Goal: Task Accomplishment & Management: Use online tool/utility

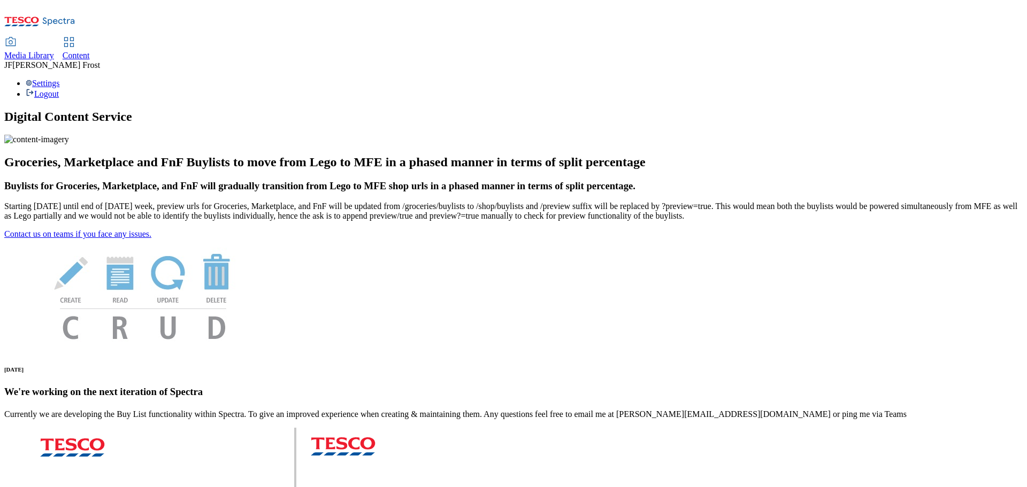
click at [90, 51] on span "Content" at bounding box center [76, 55] width 27 height 9
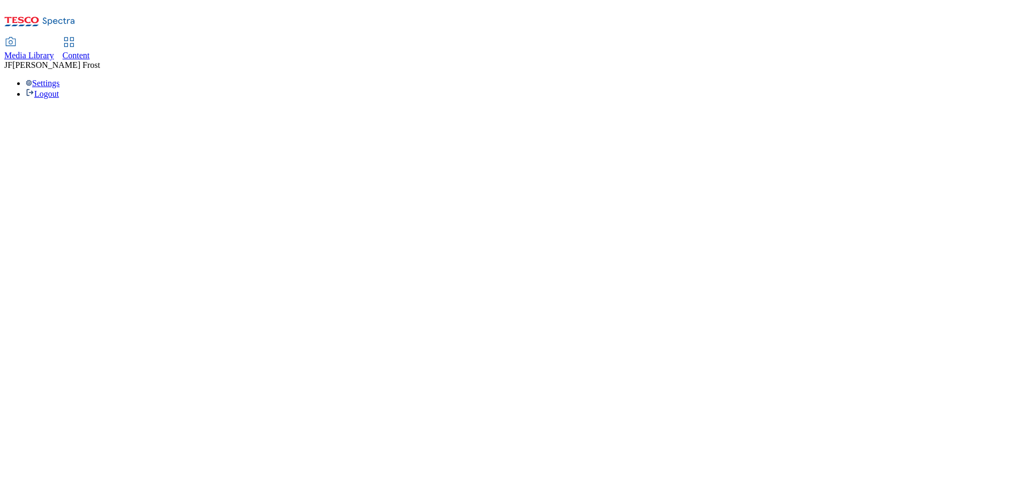
select select "ghs-uk"
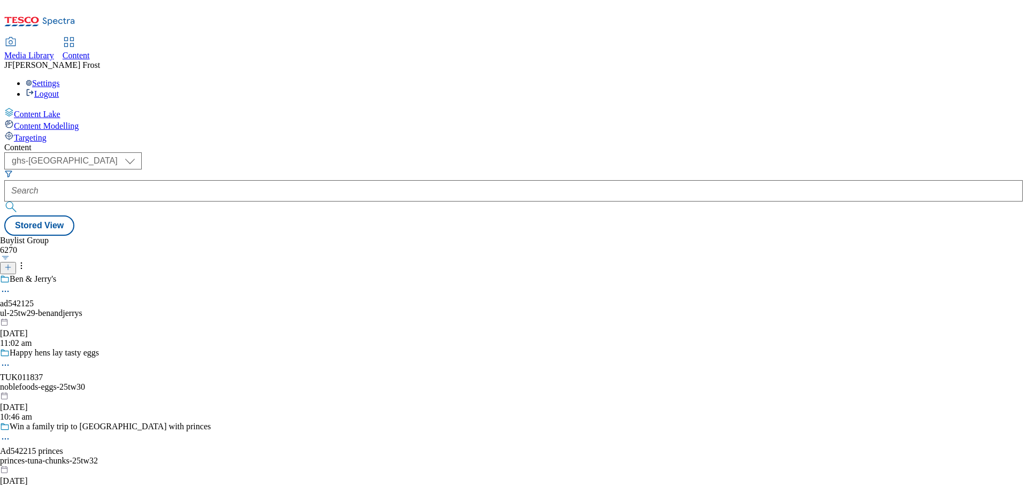
click at [54, 51] on span "Media Library" at bounding box center [29, 55] width 50 height 9
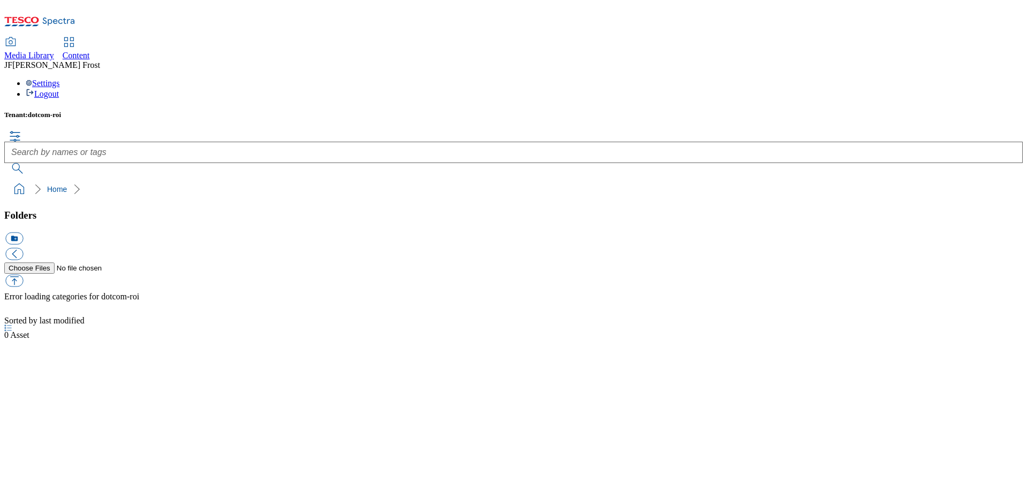
click at [90, 51] on span "Content" at bounding box center [76, 55] width 27 height 9
select select "ghs-[GEOGRAPHIC_DATA]"
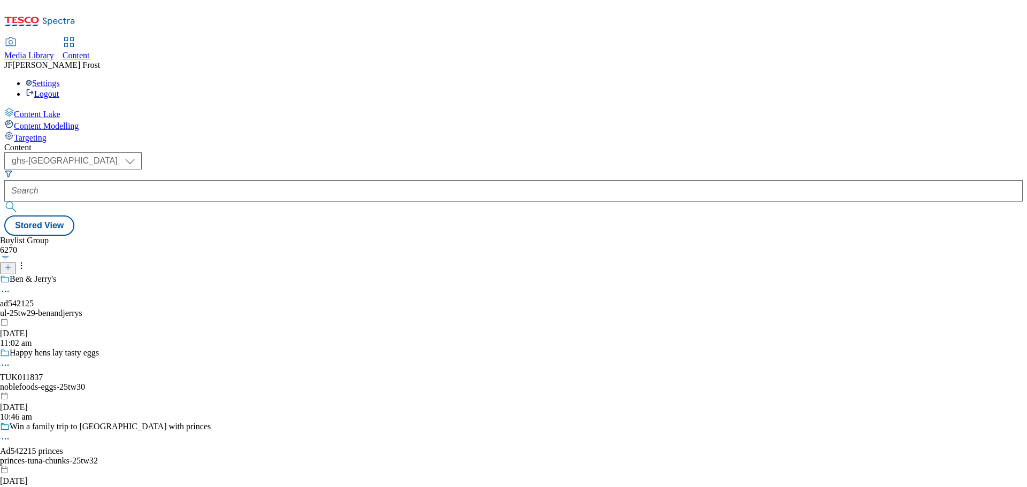
click at [54, 51] on span "Media Library" at bounding box center [29, 55] width 50 height 9
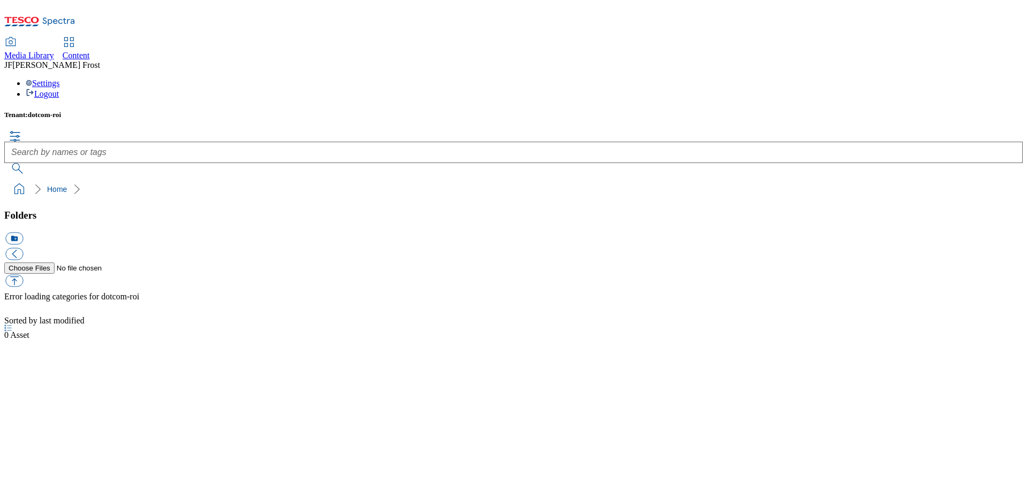
click at [1005, 79] on div "Settings Logout" at bounding box center [513, 89] width 1019 height 20
click at [59, 89] on link "Logout" at bounding box center [42, 93] width 33 height 9
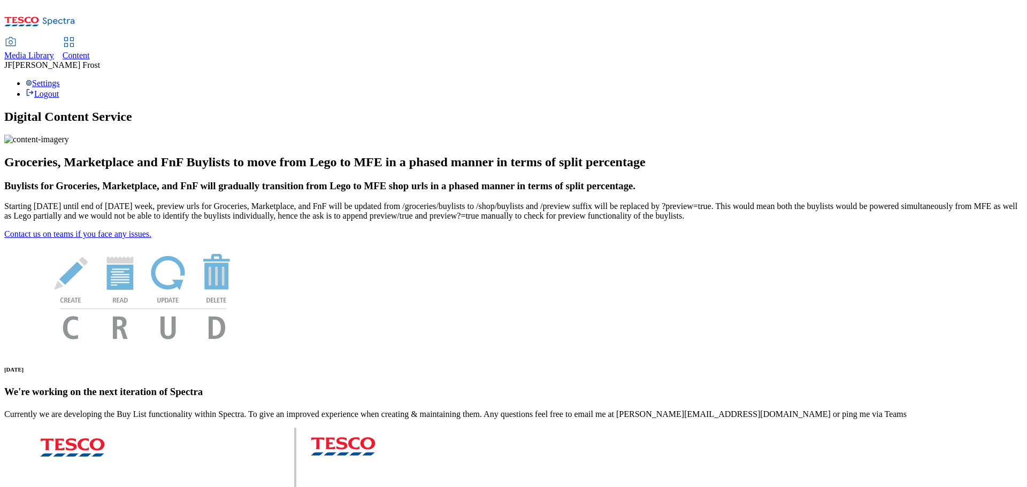
click at [90, 51] on span "Content" at bounding box center [76, 55] width 27 height 9
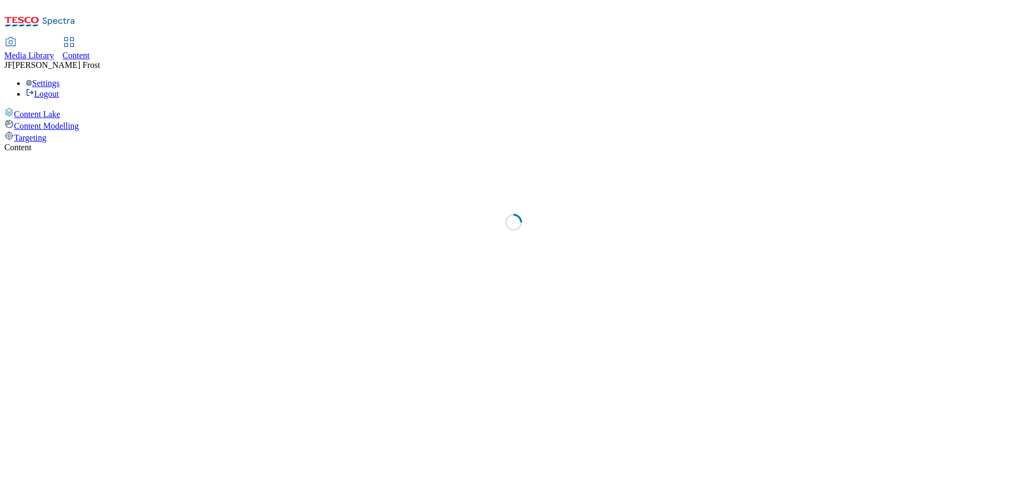
select select "ghs-uk"
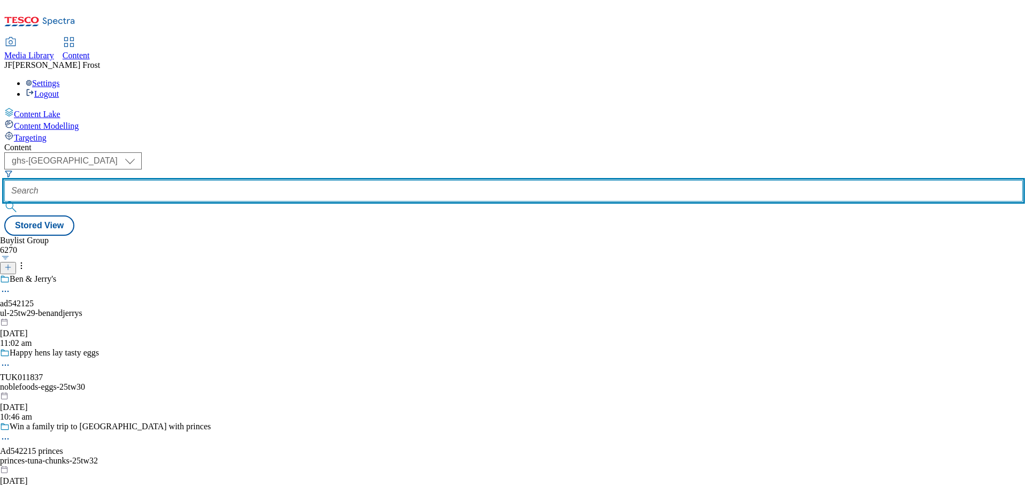
click at [266, 180] on input "text" at bounding box center [513, 190] width 1019 height 21
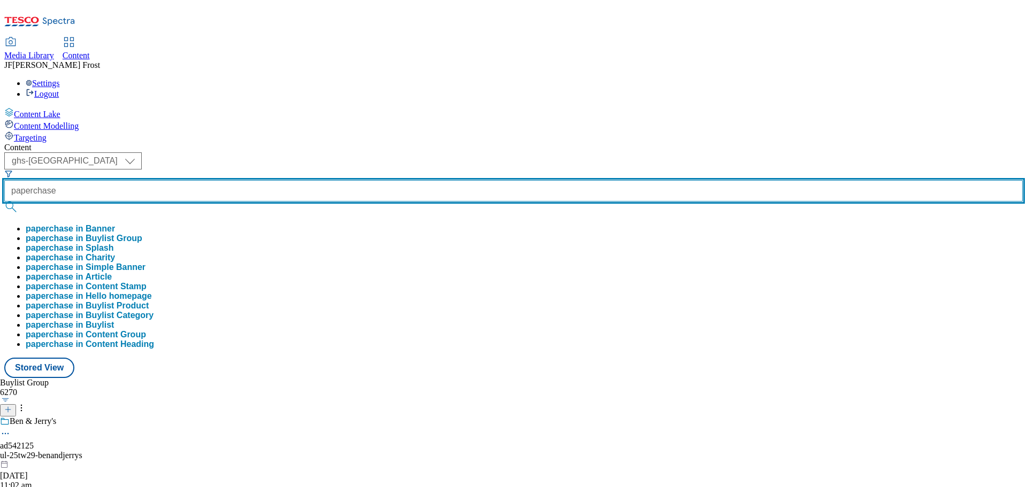
type input "paperchase"
click at [4, 202] on button "submit" at bounding box center [11, 207] width 15 height 11
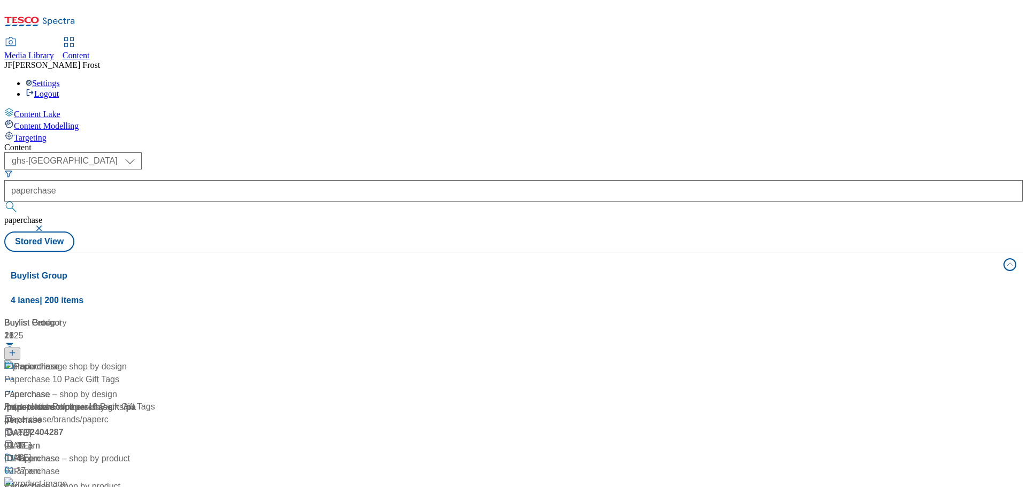
scroll to position [107, 0]
click at [130, 453] on span "Paperchase – shop by product" at bounding box center [72, 459] width 116 height 13
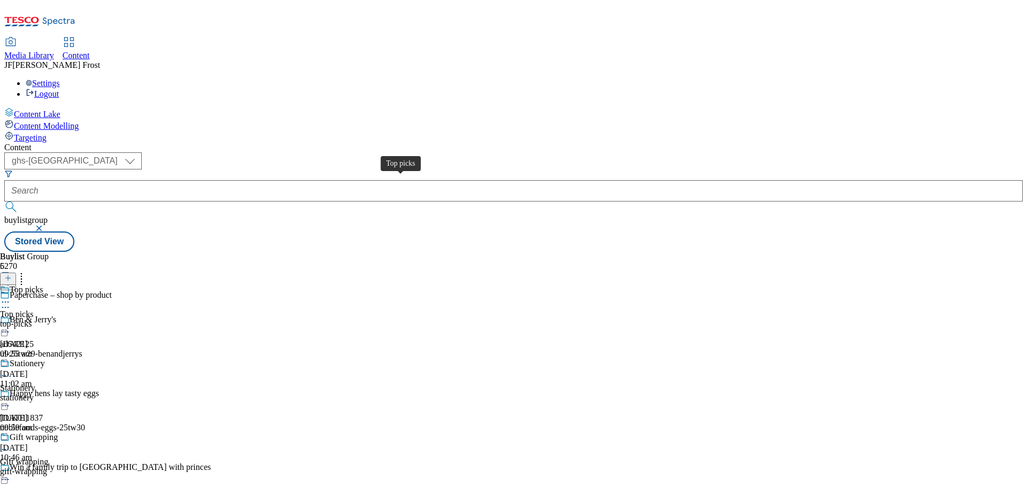
click at [33, 310] on span "Top picks" at bounding box center [16, 315] width 33 height 10
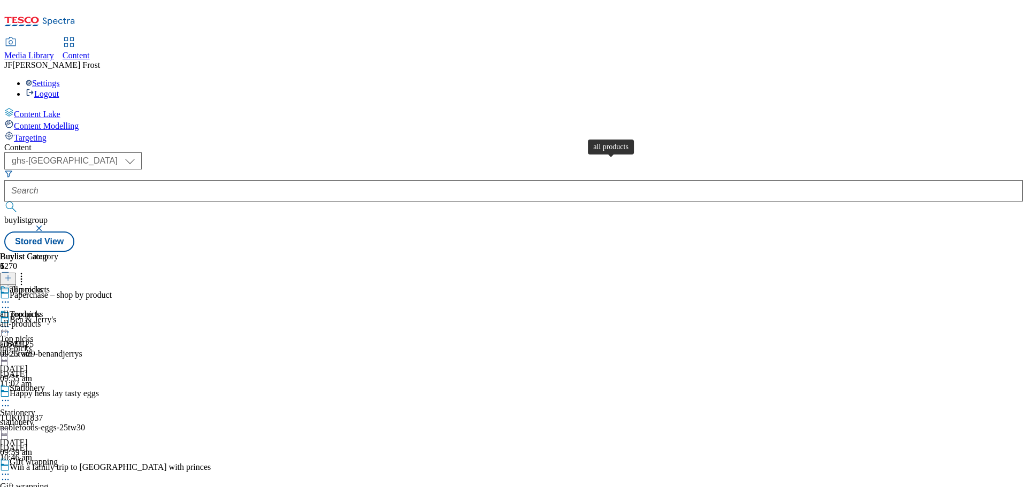
click at [50, 285] on div "all products" at bounding box center [30, 290] width 40 height 10
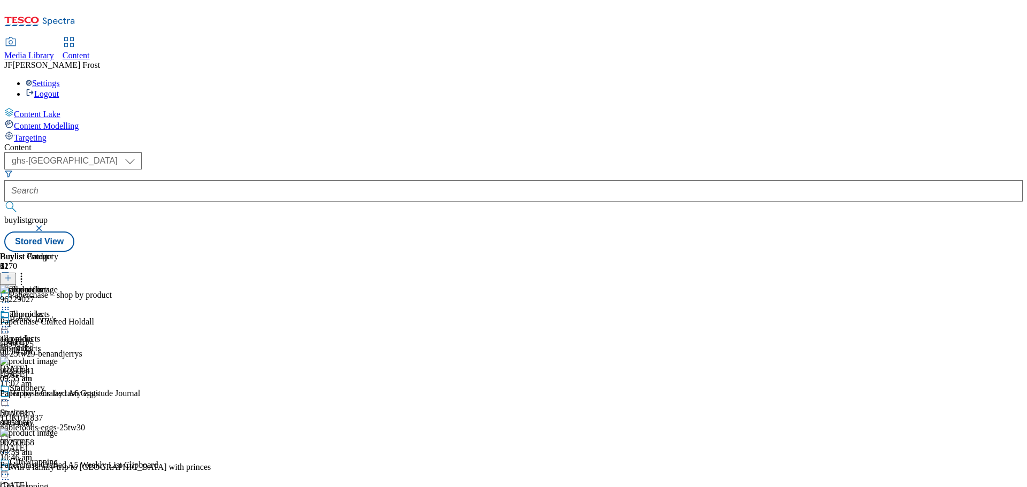
click at [11, 322] on icon at bounding box center [5, 327] width 11 height 11
click at [67, 444] on span "Un-publish" at bounding box center [50, 448] width 34 height 8
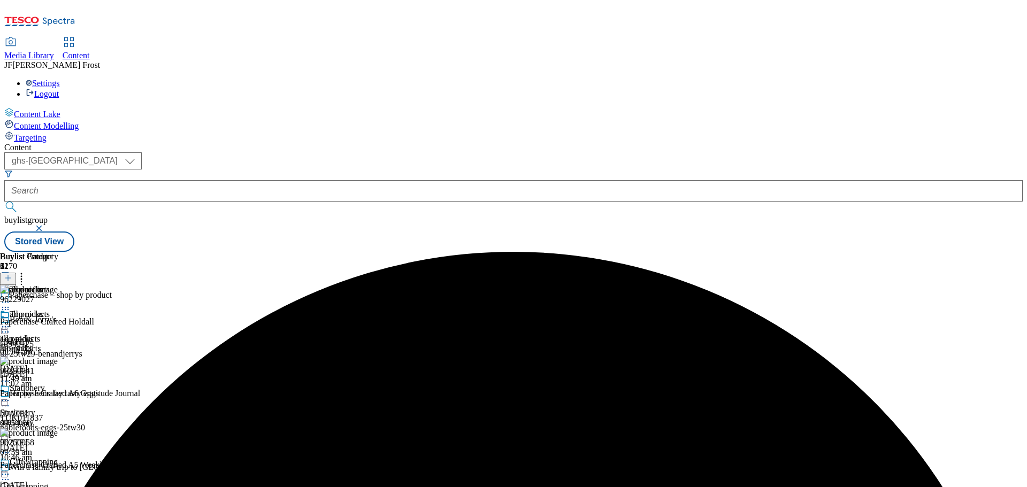
click at [11, 322] on icon at bounding box center [5, 327] width 11 height 11
click at [69, 407] on span "Un-preview" at bounding box center [51, 411] width 36 height 8
click at [27, 271] on icon at bounding box center [21, 276] width 11 height 11
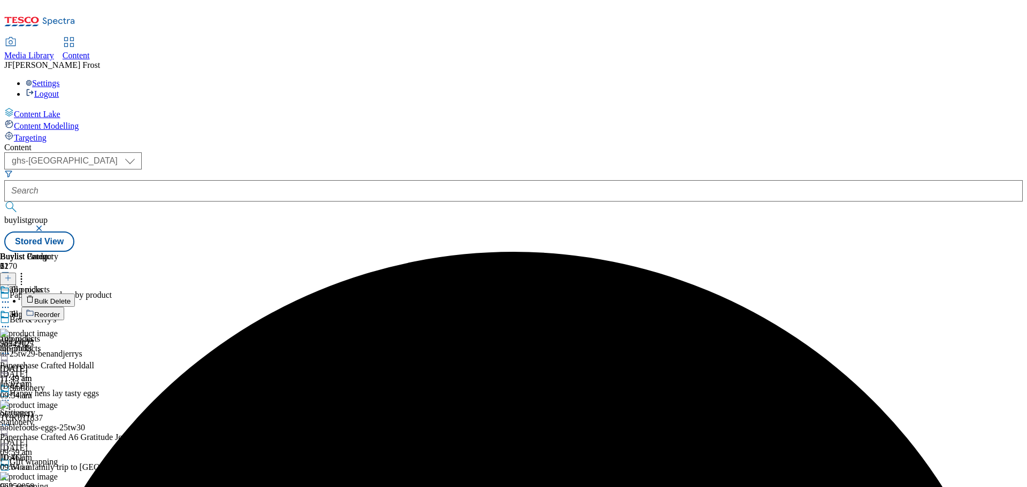
click at [75, 294] on button "Bulk Delete" at bounding box center [48, 300] width 54 height 13
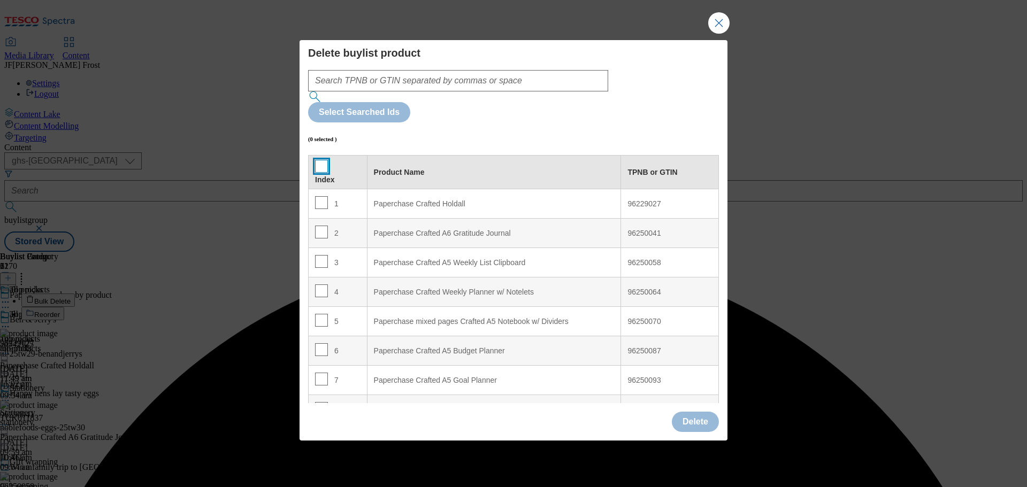
click at [322, 160] on input "Modal" at bounding box center [321, 166] width 13 height 13
checkbox input "true"
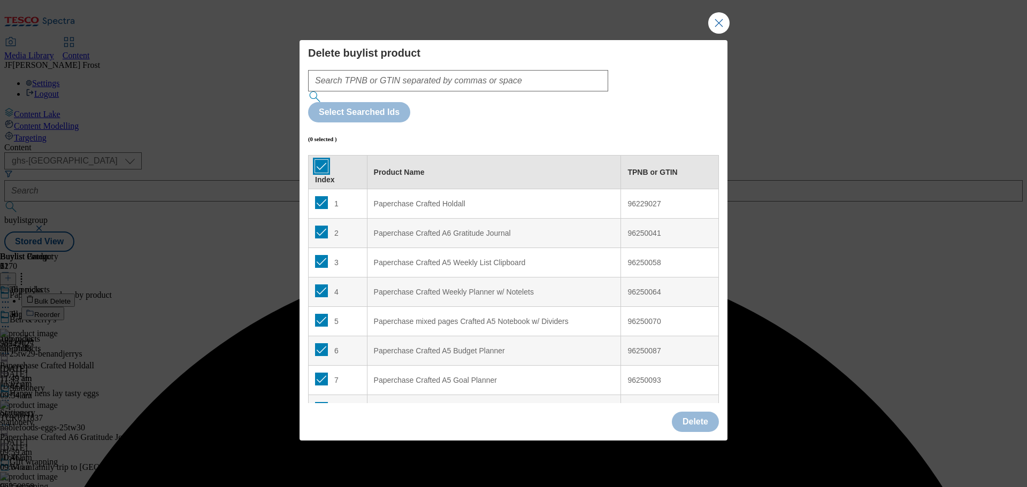
checkbox input "true"
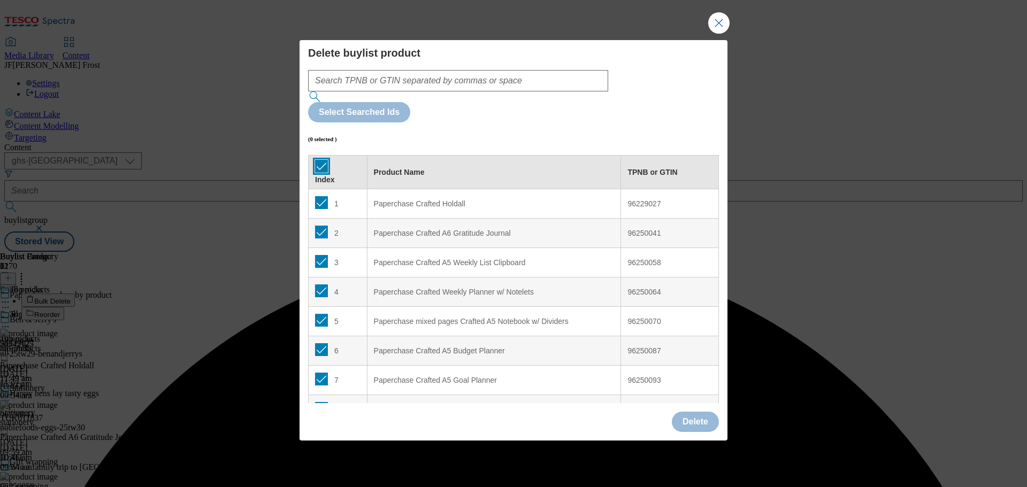
checkbox input "true"
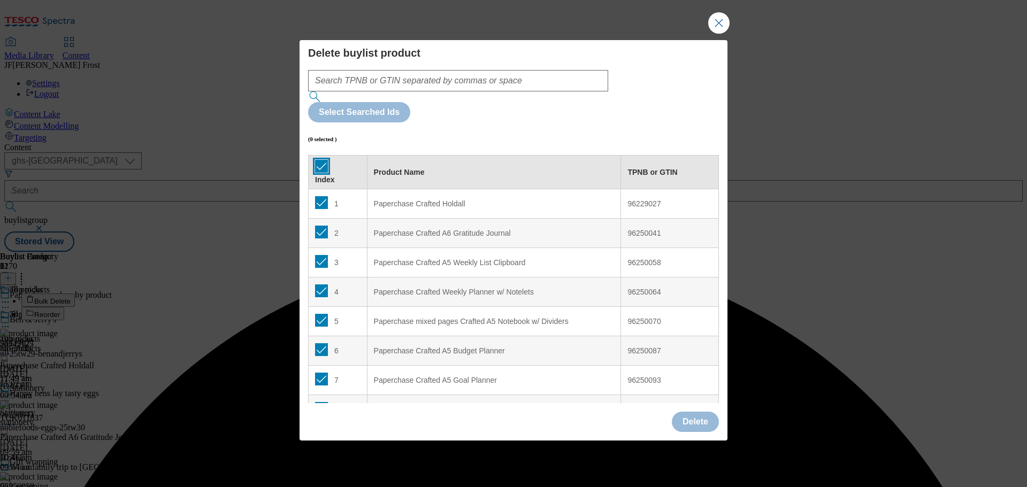
checkbox input "true"
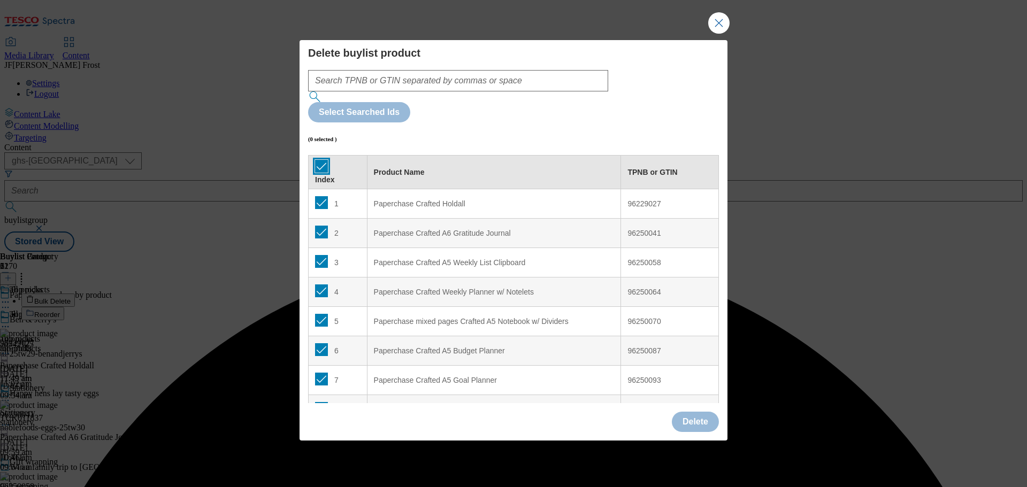
checkbox input "true"
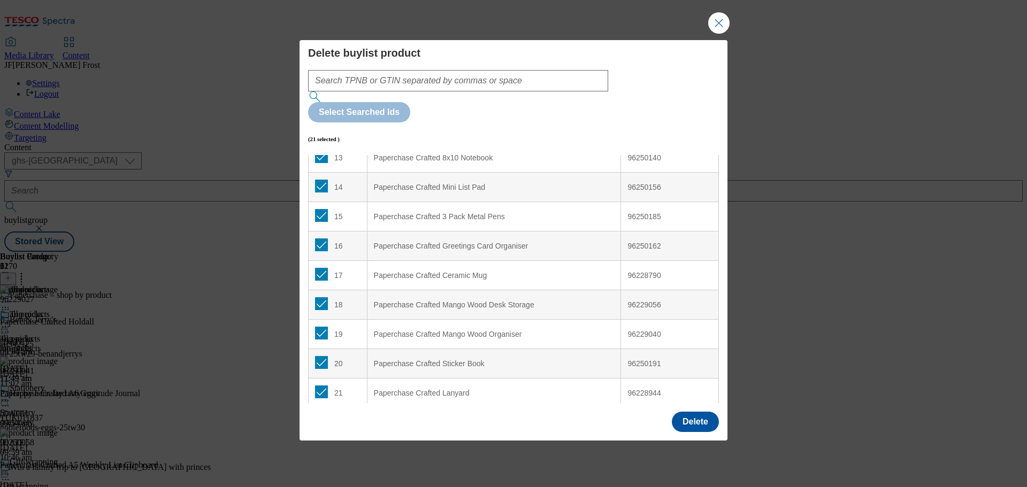
scroll to position [400, 0]
click at [720, 34] on button "Close Modal" at bounding box center [718, 22] width 21 height 21
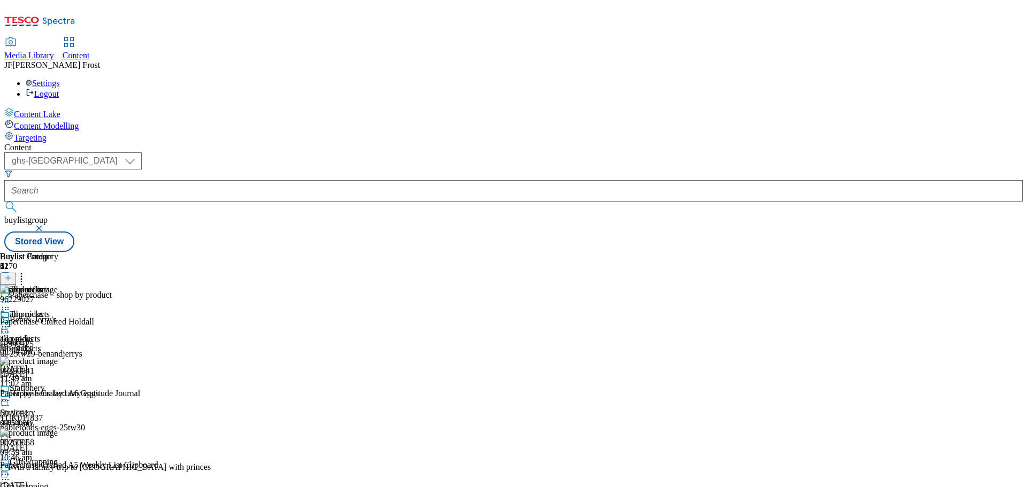
click at [27, 271] on icon at bounding box center [21, 276] width 11 height 11
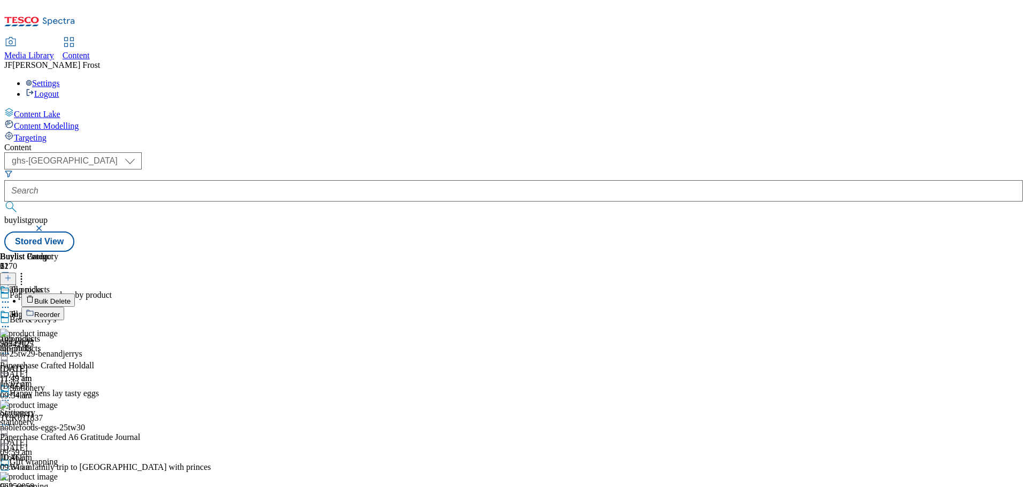
click at [75, 294] on button "Bulk Delete" at bounding box center [48, 300] width 54 height 13
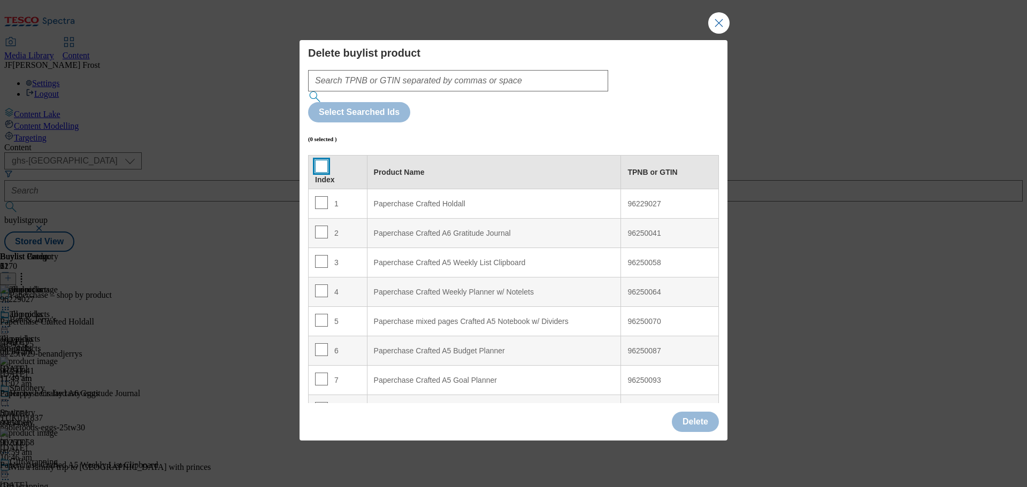
click at [320, 160] on input "Modal" at bounding box center [321, 166] width 13 height 13
checkbox input "true"
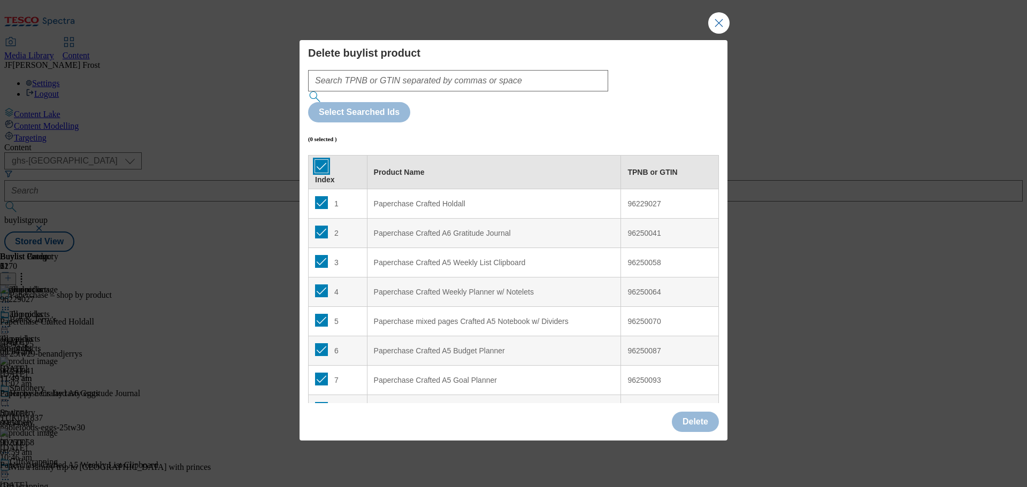
checkbox input "true"
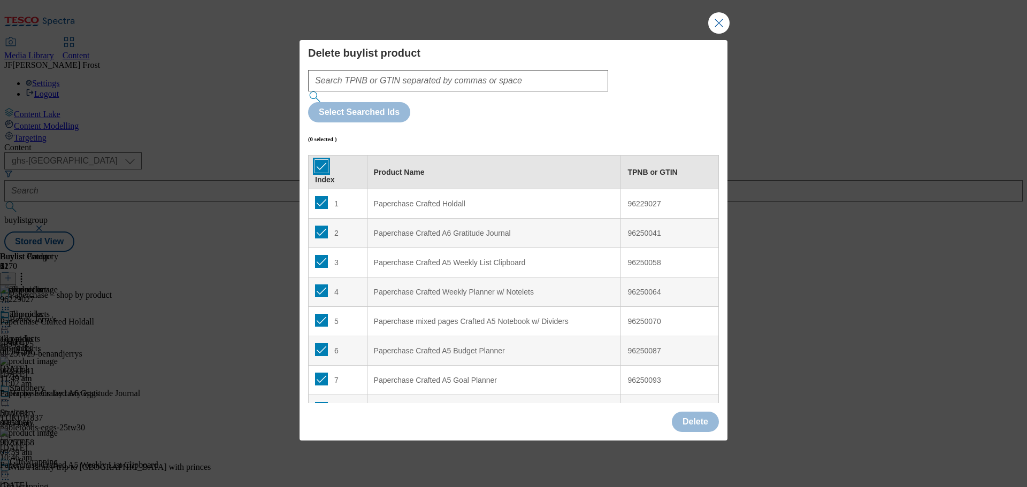
checkbox input "true"
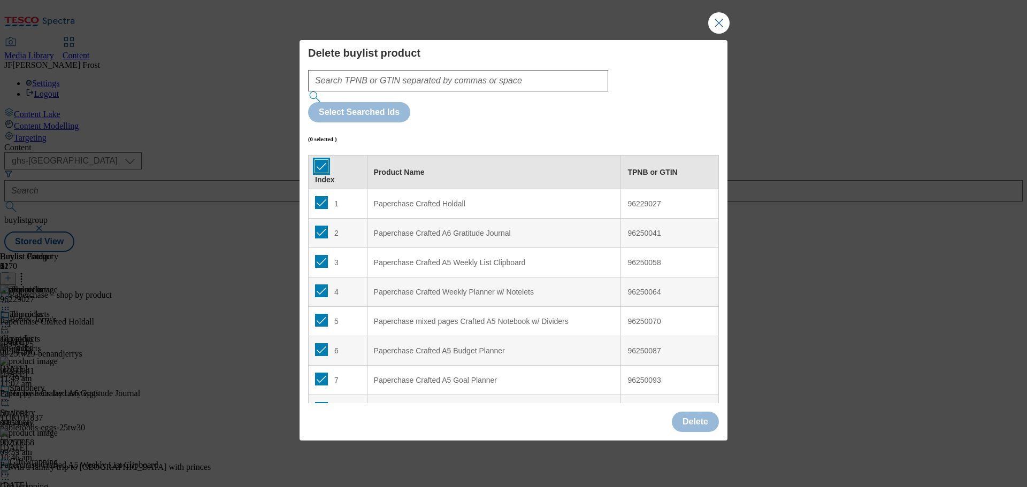
checkbox input "true"
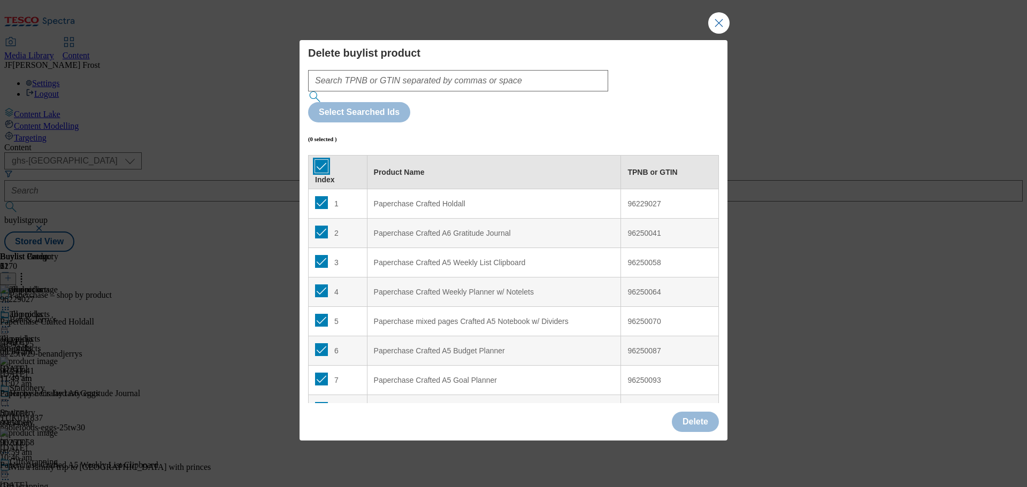
checkbox input "true"
click at [697, 412] on button "Delete" at bounding box center [695, 422] width 47 height 20
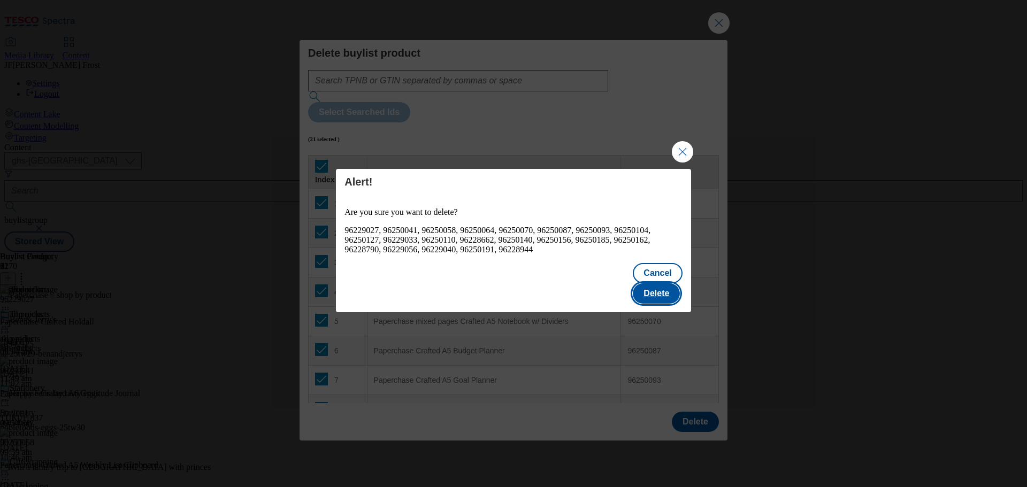
click at [676, 284] on button "Delete" at bounding box center [656, 294] width 47 height 20
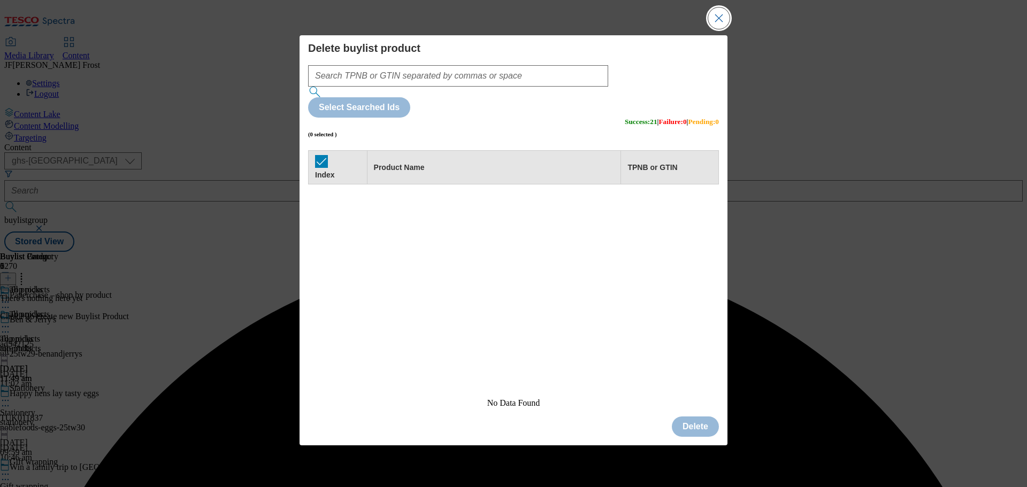
click at [721, 29] on button "Close Modal" at bounding box center [718, 17] width 21 height 21
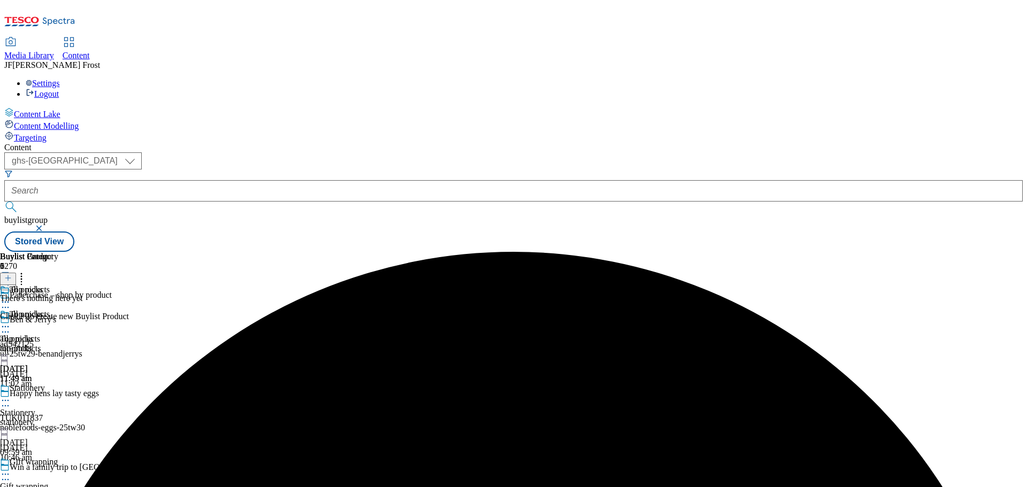
click at [12, 274] on icon at bounding box center [7, 277] width 7 height 7
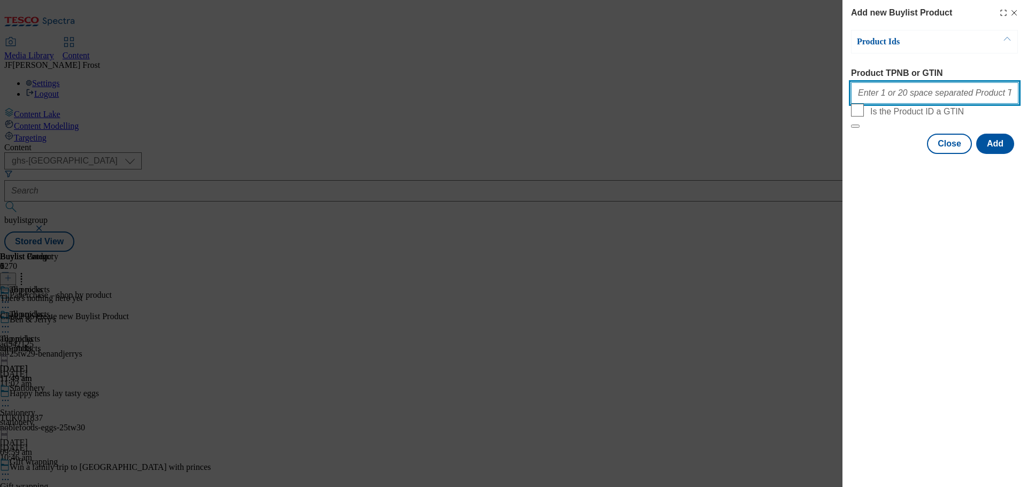
click at [885, 96] on input "Product TPNB or GTIN" at bounding box center [934, 92] width 167 height 21
paste input "96229027 96250041 96250058 96250064 96250070 96250087 96250093 96250104 9625012…"
type input "96229027 96250041 96250058 96250064 96250070 96250087 96250093 96250104 9625012…"
click at [851, 125] on button "Modal" at bounding box center [855, 126] width 9 height 3
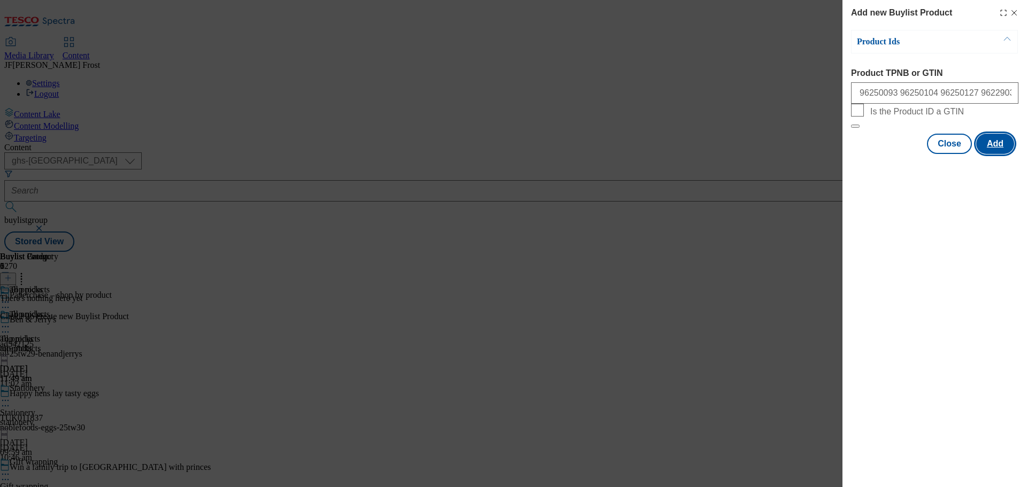
click at [997, 154] on button "Add" at bounding box center [995, 144] width 38 height 20
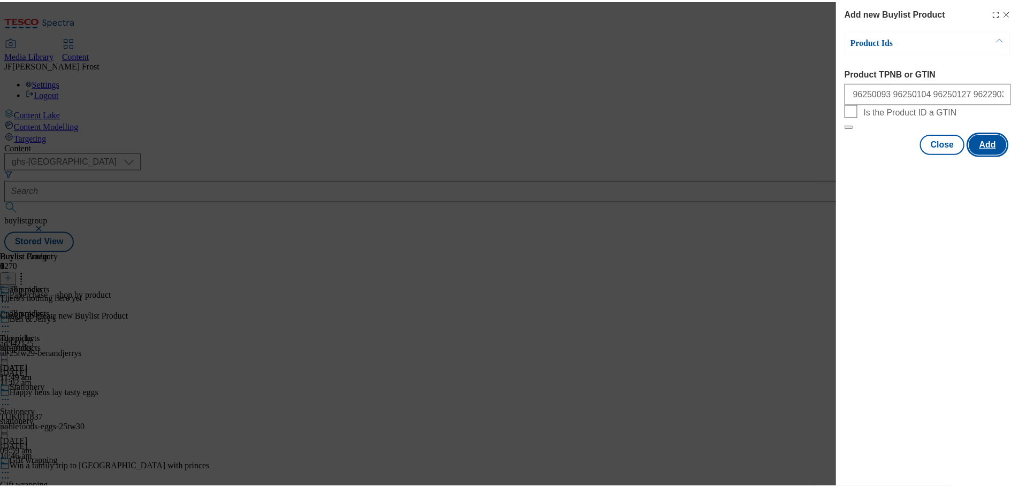
scroll to position [0, 0]
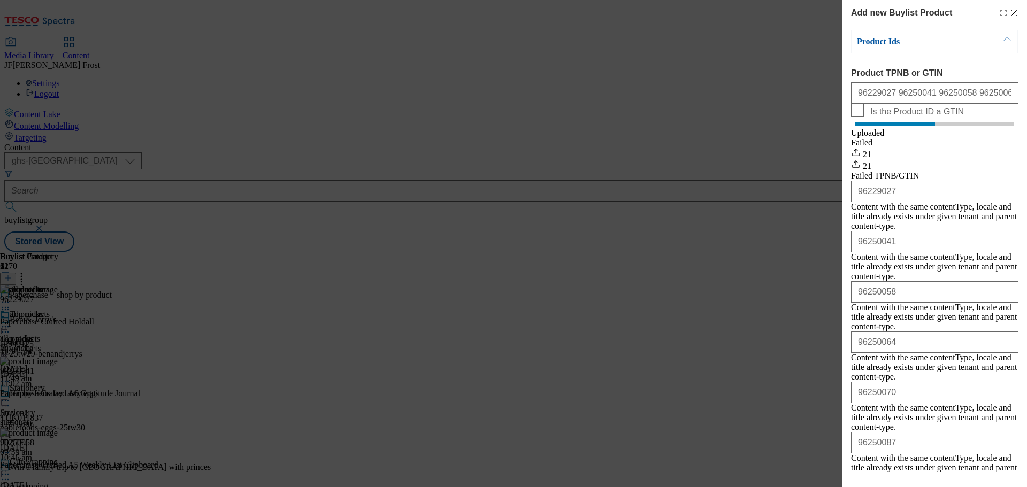
click at [1010, 11] on icon "Modal" at bounding box center [1014, 13] width 9 height 9
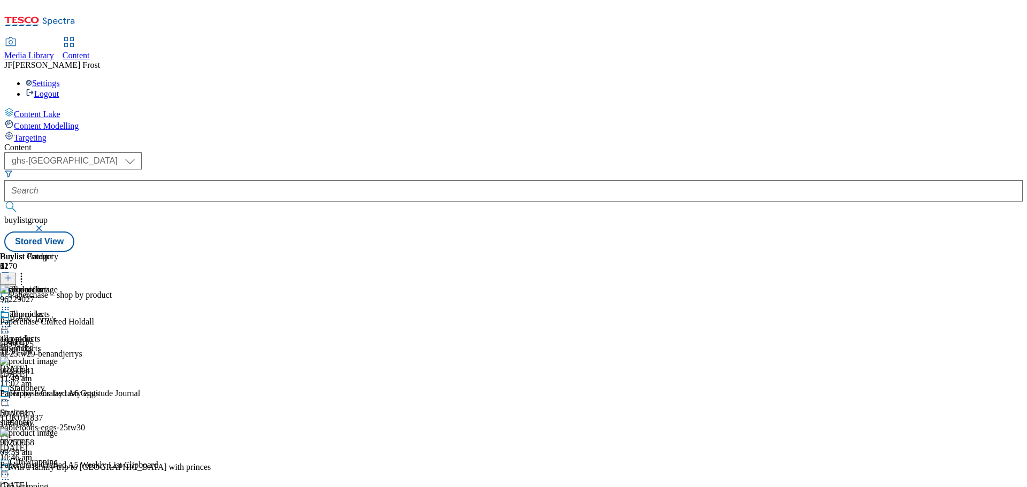
click at [6, 326] on circle at bounding box center [6, 327] width 2 height 2
click at [58, 395] on span "Preview" at bounding box center [45, 399] width 25 height 8
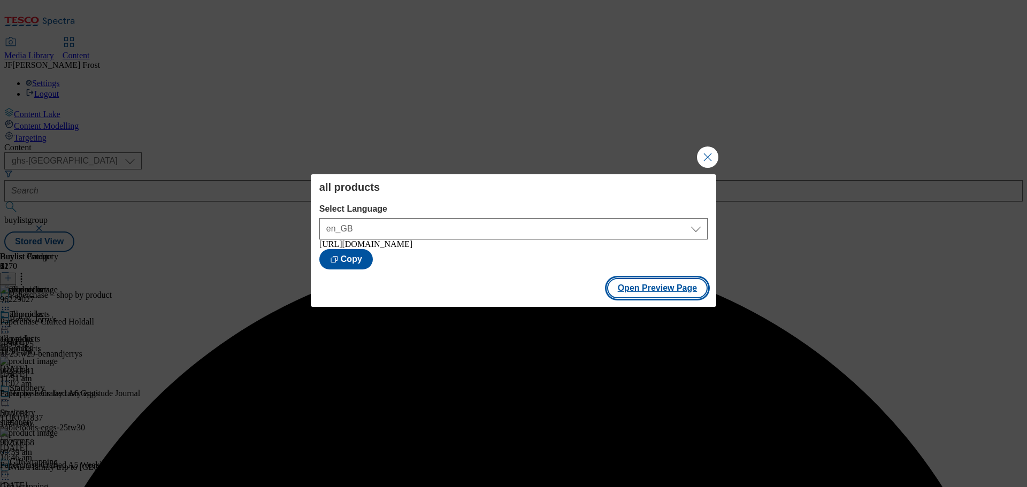
click at [667, 298] on button "Open Preview Page" at bounding box center [657, 288] width 101 height 20
click at [706, 152] on button "Close Modal" at bounding box center [707, 157] width 21 height 21
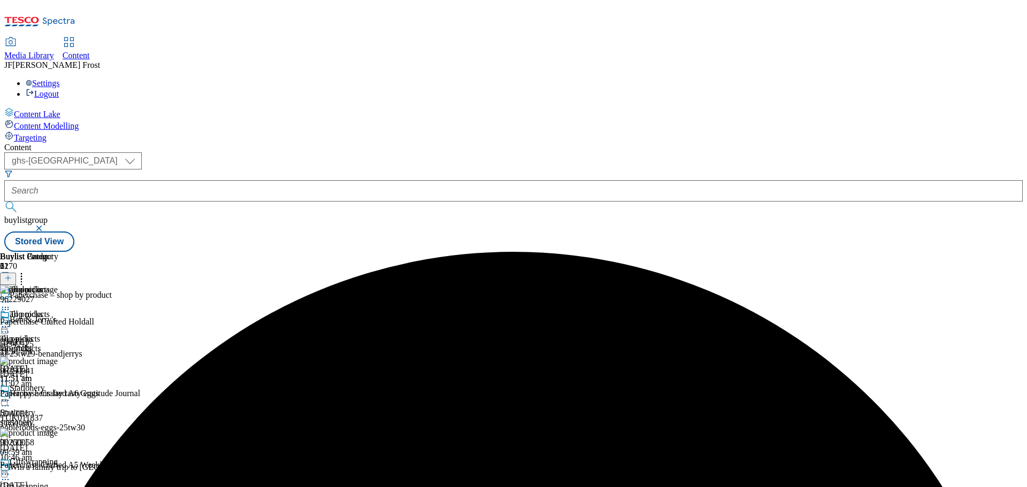
click at [11, 322] on icon at bounding box center [5, 327] width 11 height 11
click at [61, 429] on button "Publish" at bounding box center [41, 435] width 40 height 12
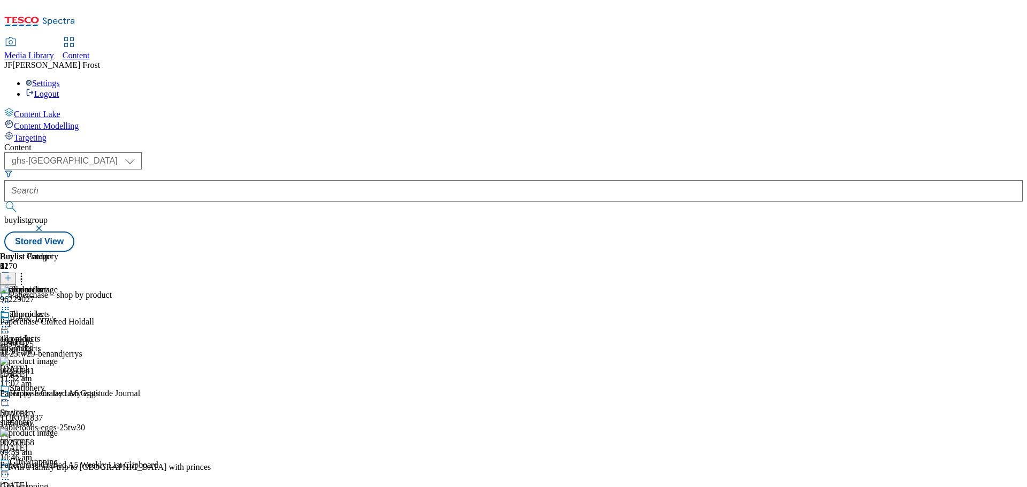
click at [1005, 79] on div "Settings Logout" at bounding box center [513, 89] width 1019 height 20
click at [59, 89] on link "Logout" at bounding box center [42, 93] width 33 height 9
